Goal: Navigation & Orientation: Find specific page/section

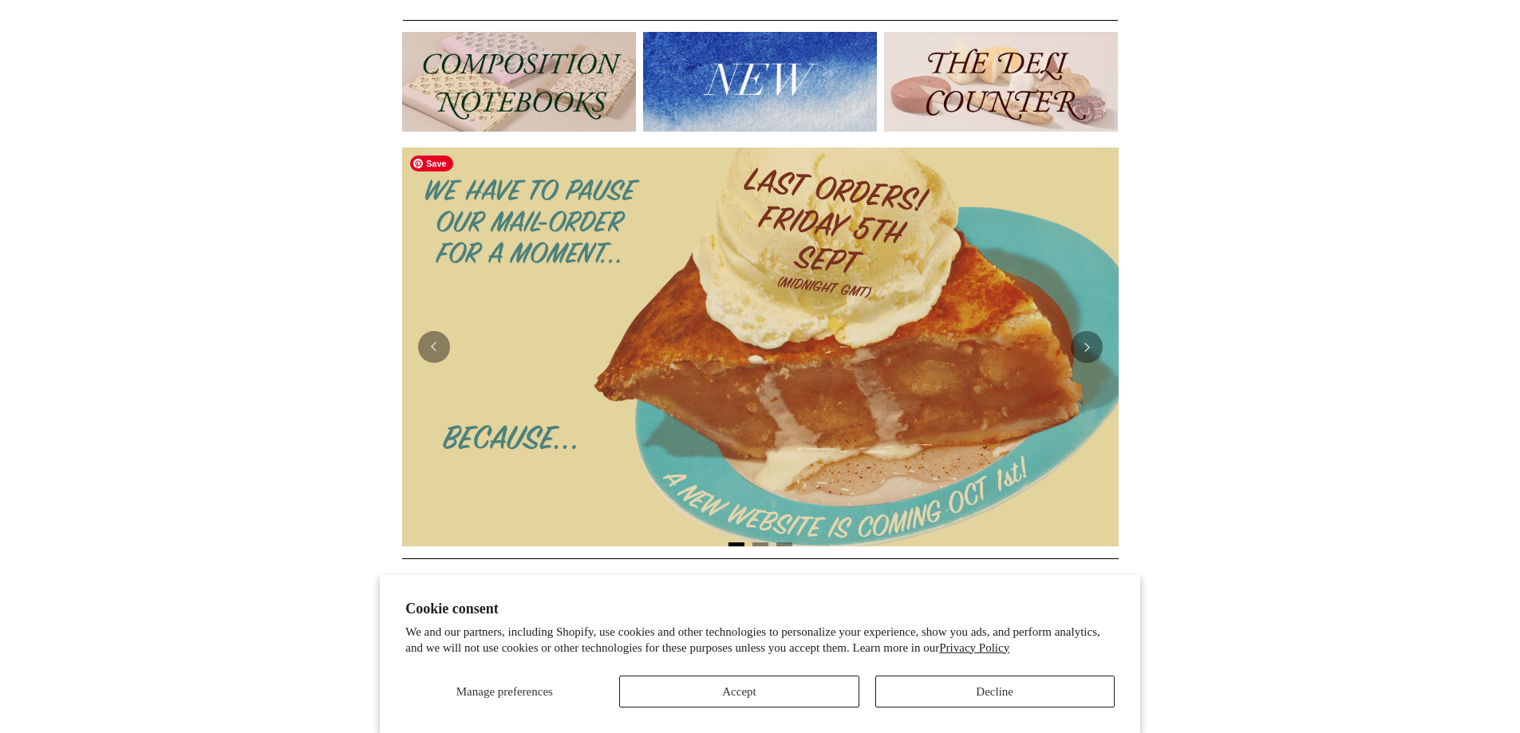
scroll to position [239, 0]
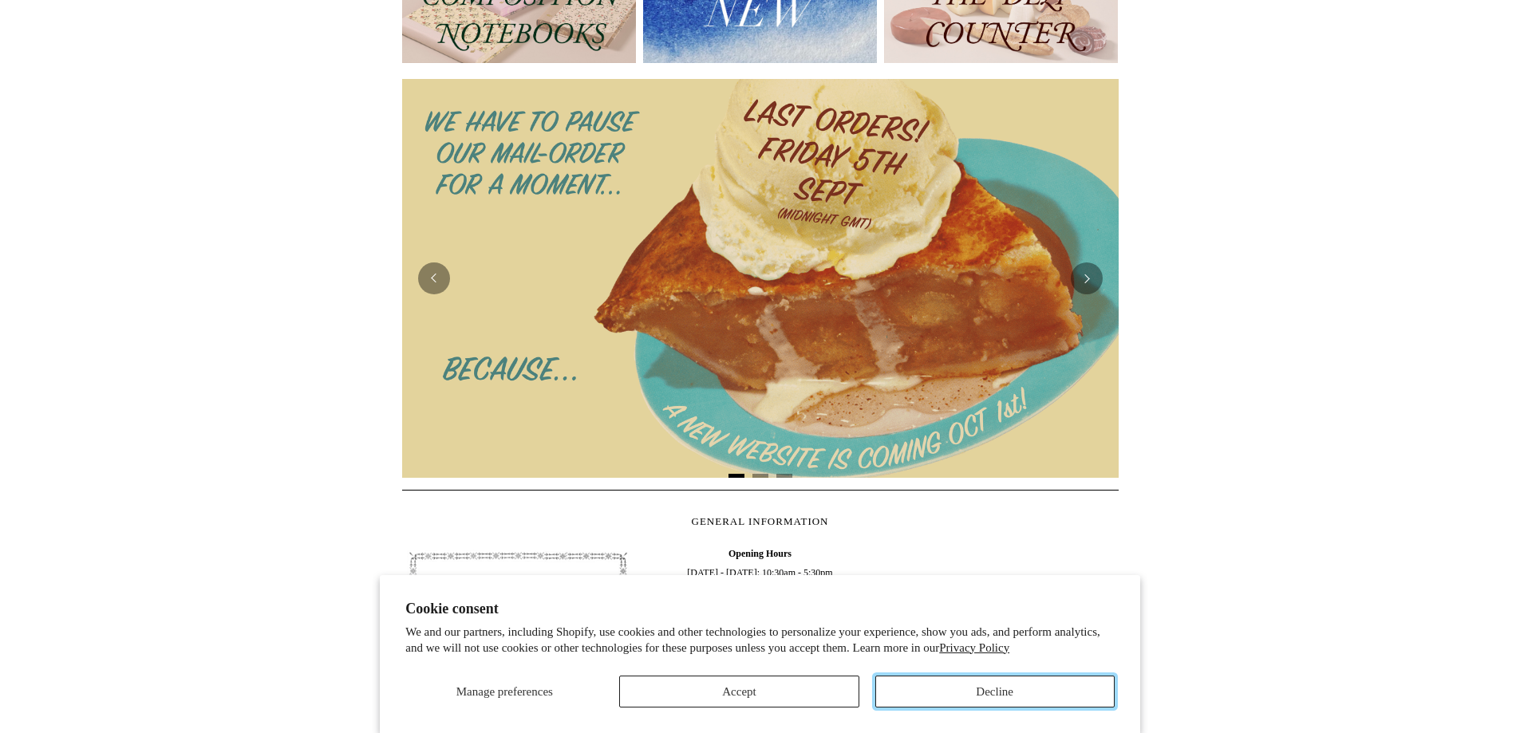
click at [982, 696] on button "Decline" at bounding box center [994, 692] width 239 height 32
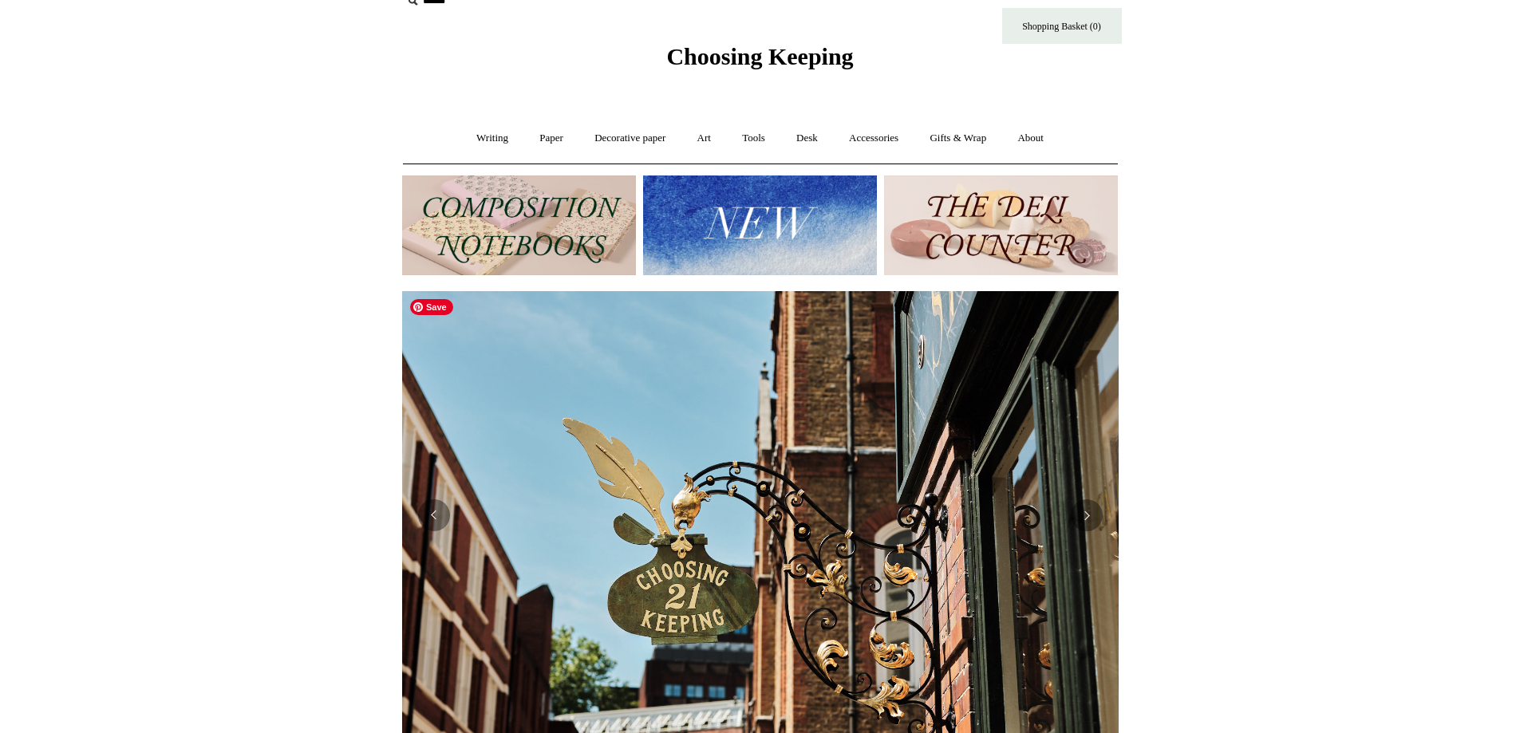
scroll to position [0, 0]
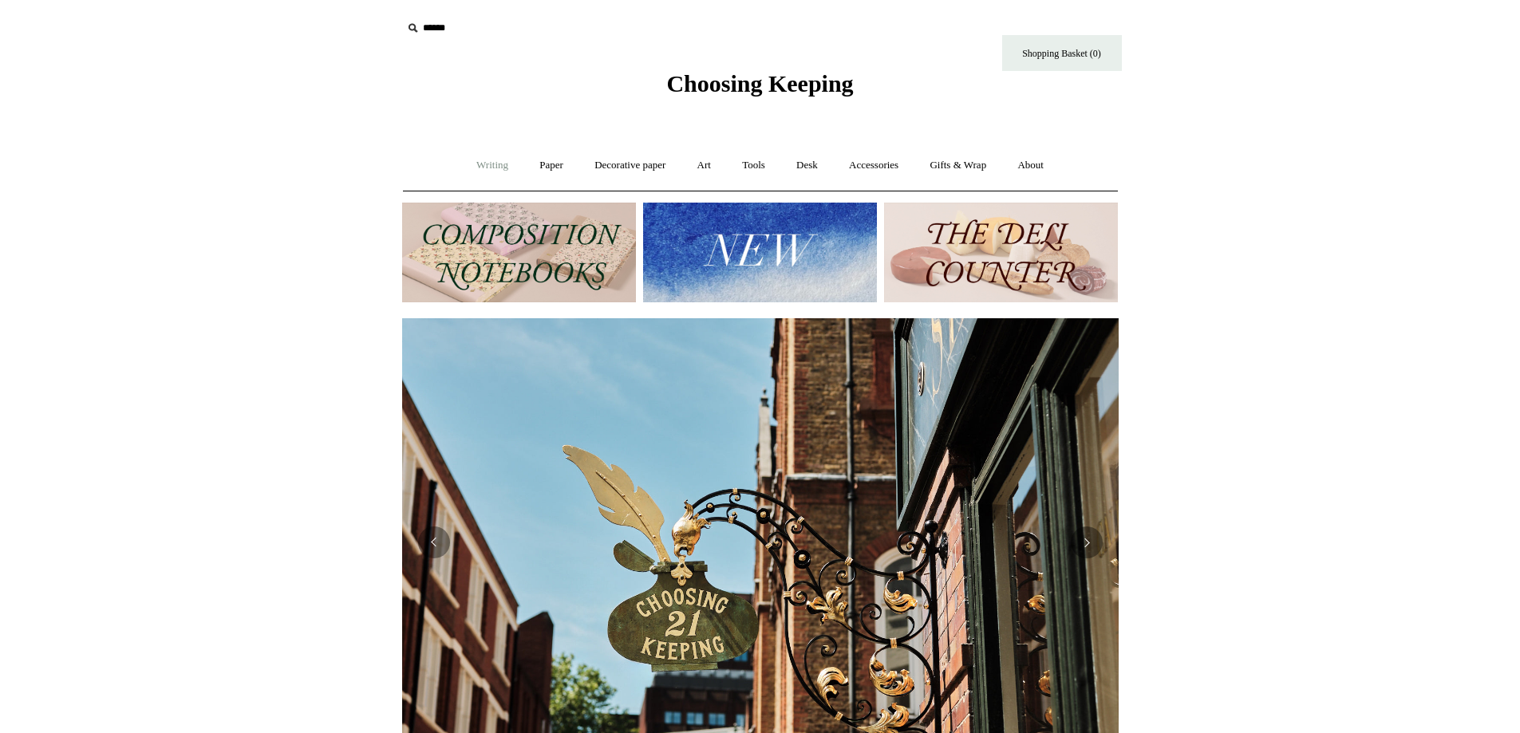
click at [479, 169] on link "Writing +" at bounding box center [492, 165] width 61 height 42
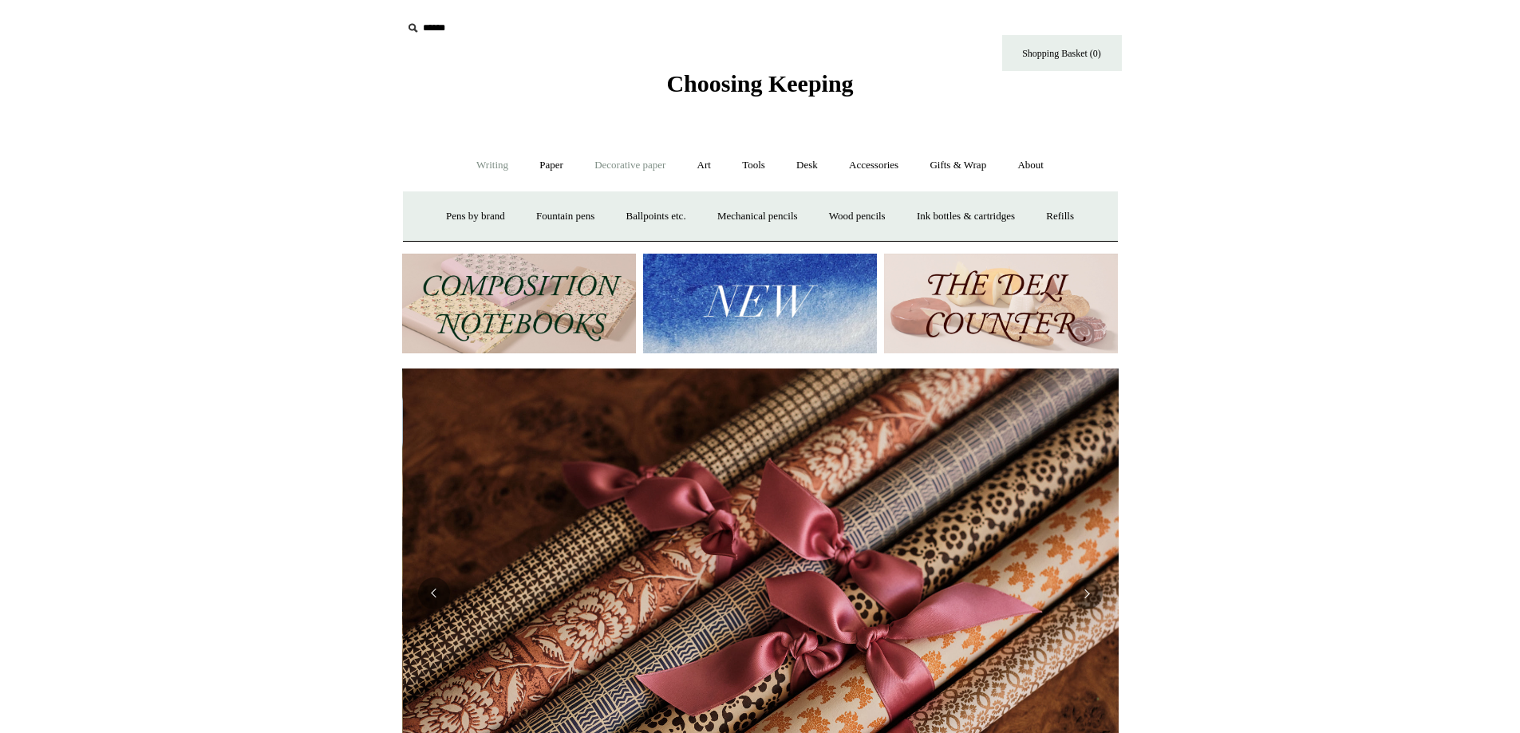
scroll to position [0, 1433]
click at [490, 165] on link "Writing -" at bounding box center [492, 165] width 61 height 42
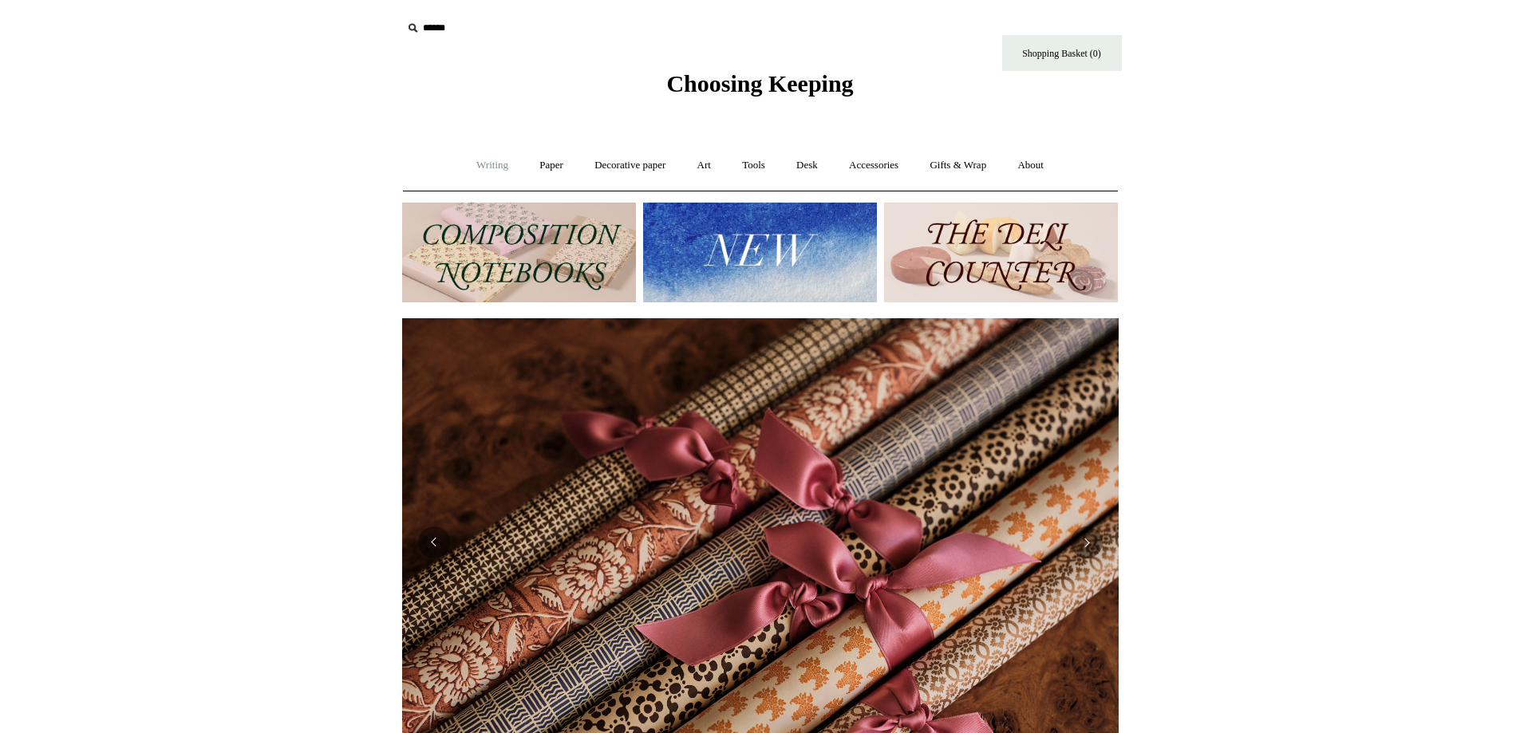
click at [490, 165] on link "Writing +" at bounding box center [492, 165] width 61 height 42
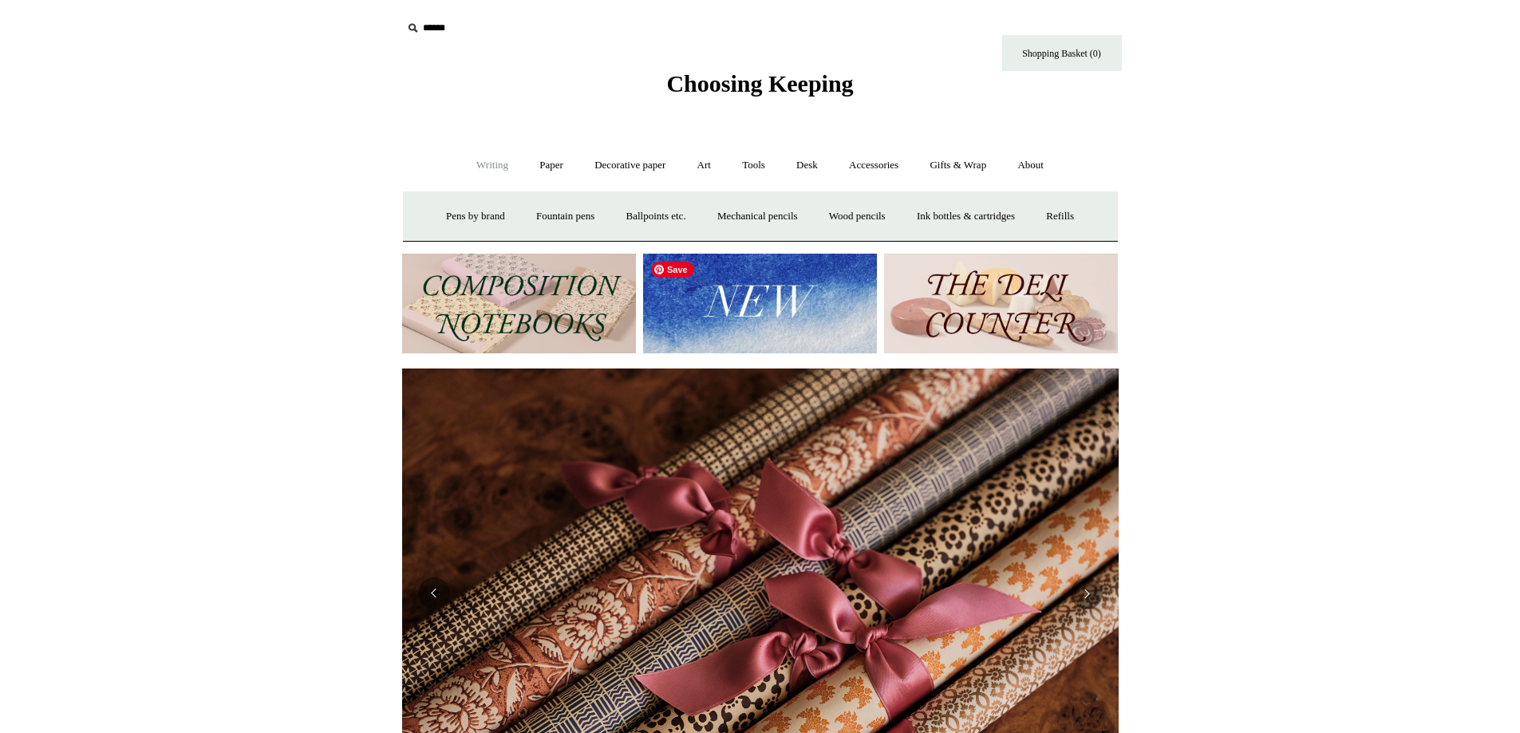
click at [778, 307] on img at bounding box center [760, 304] width 234 height 100
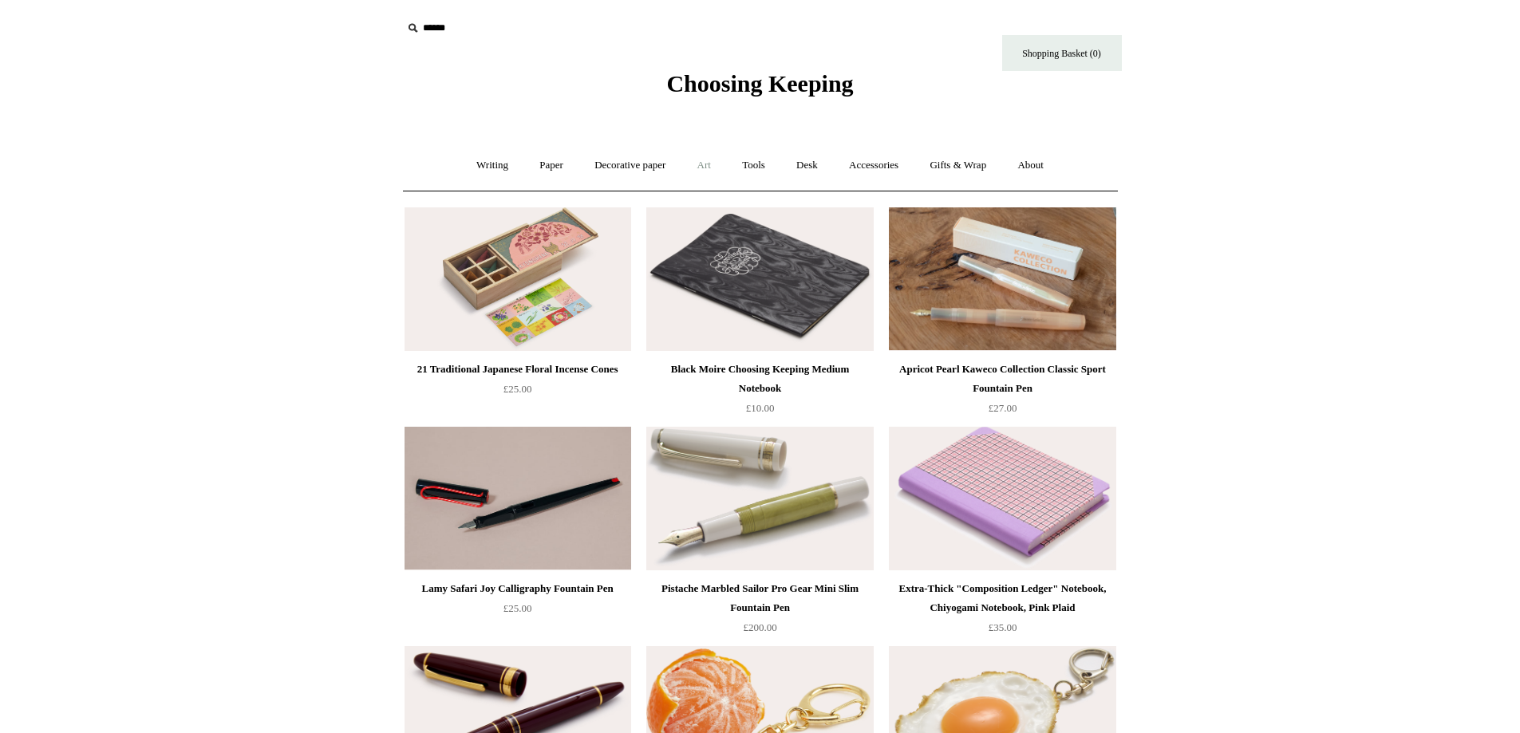
click at [712, 170] on link "Art +" at bounding box center [704, 165] width 42 height 42
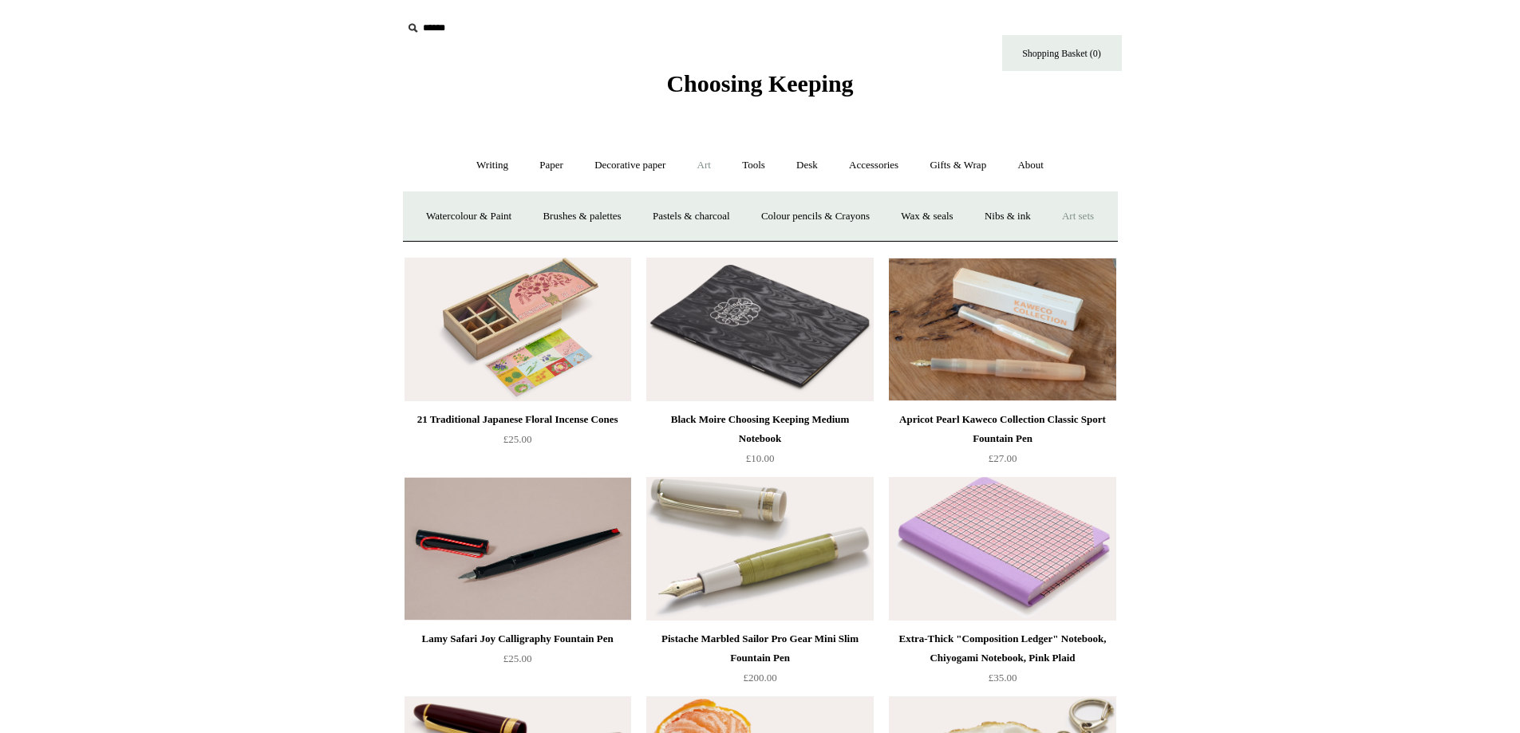
click at [1047, 238] on link "Art sets" at bounding box center [1077, 216] width 61 height 42
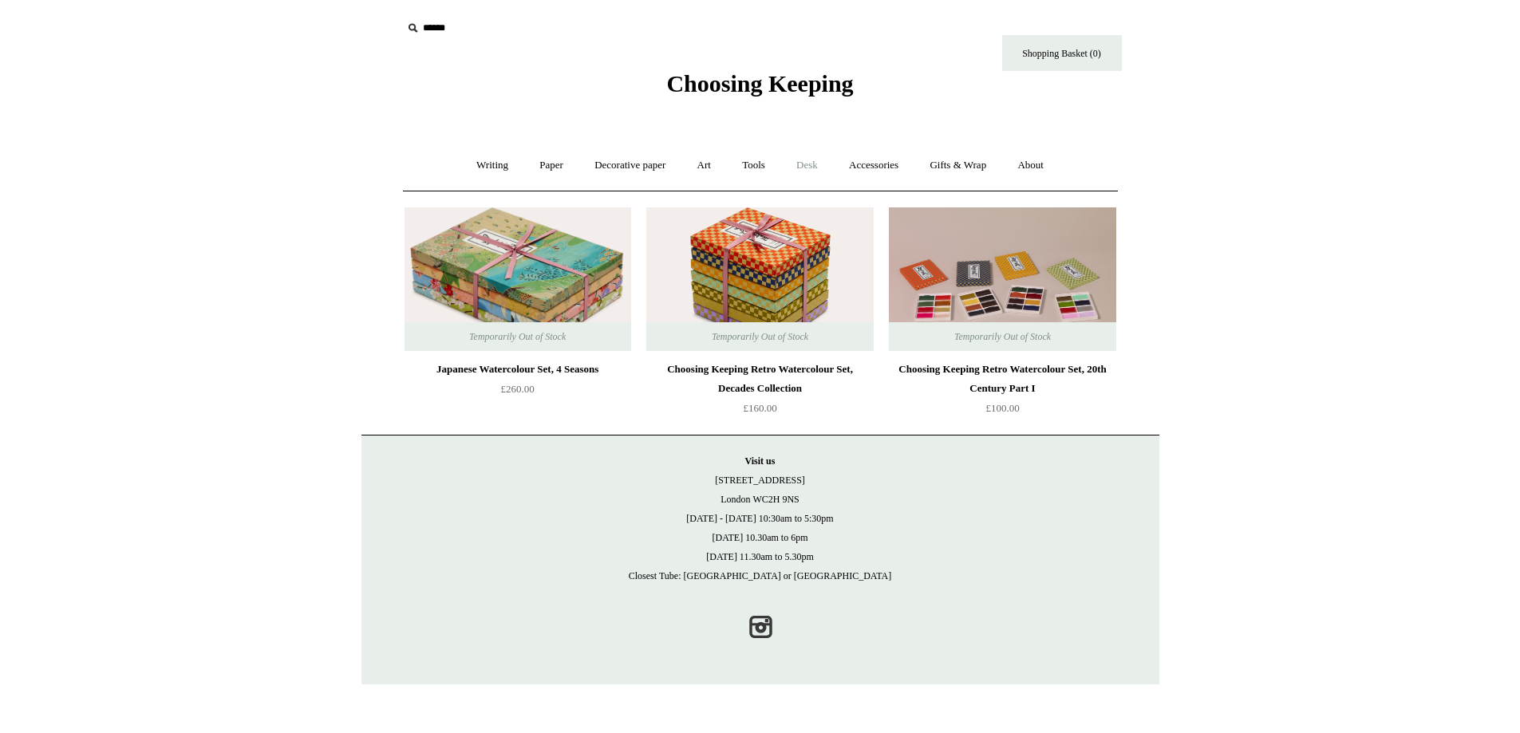
click at [809, 164] on link "Desk +" at bounding box center [807, 165] width 50 height 42
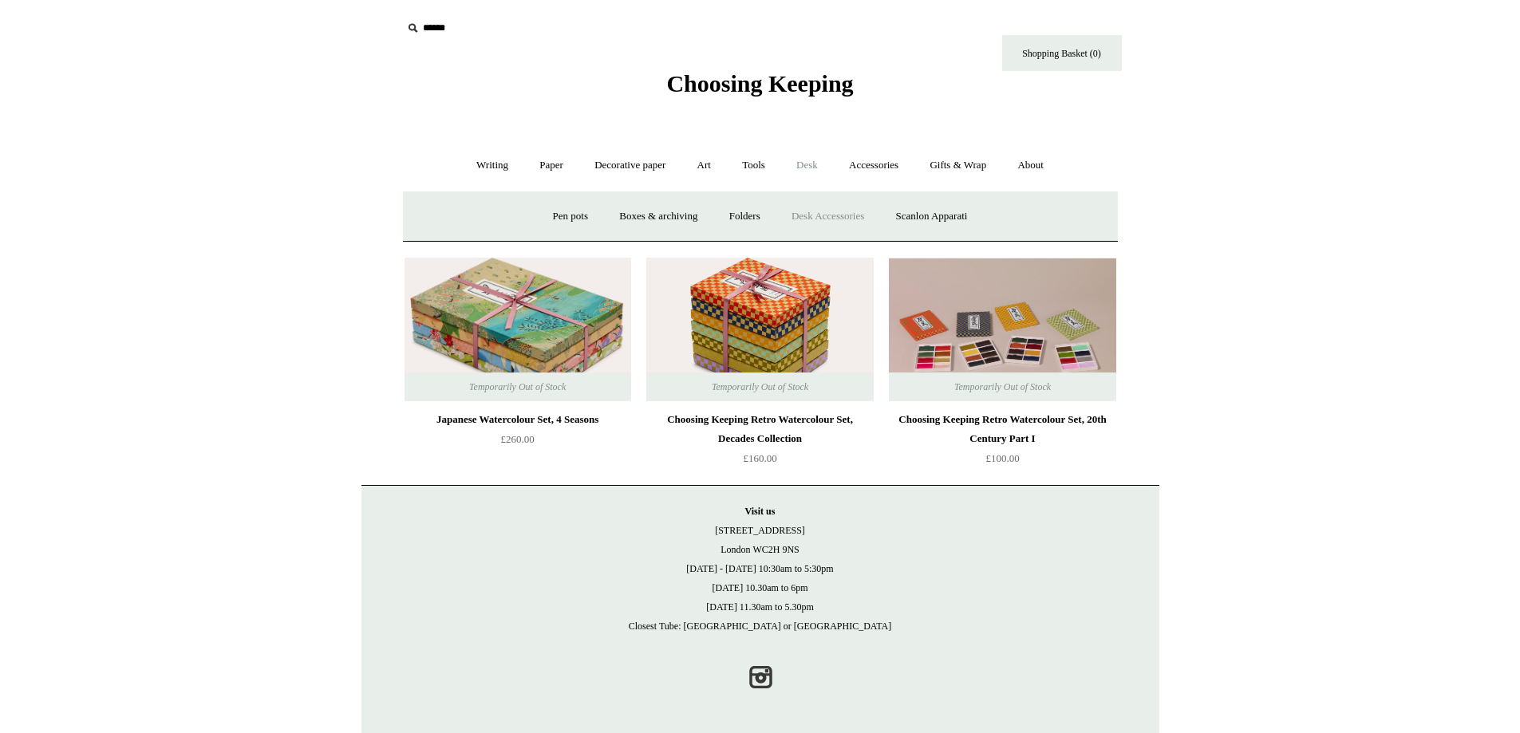
click at [809, 210] on link "Desk Accessories" at bounding box center [827, 216] width 101 height 42
